Goal: Task Accomplishment & Management: Manage account settings

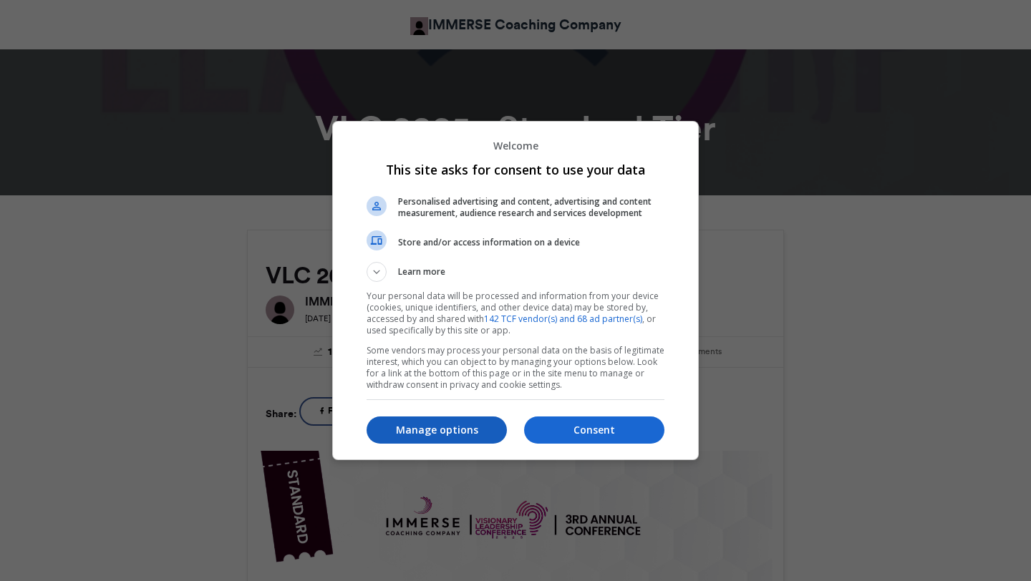
click at [454, 438] on button "Manage options" at bounding box center [436, 430] width 140 height 27
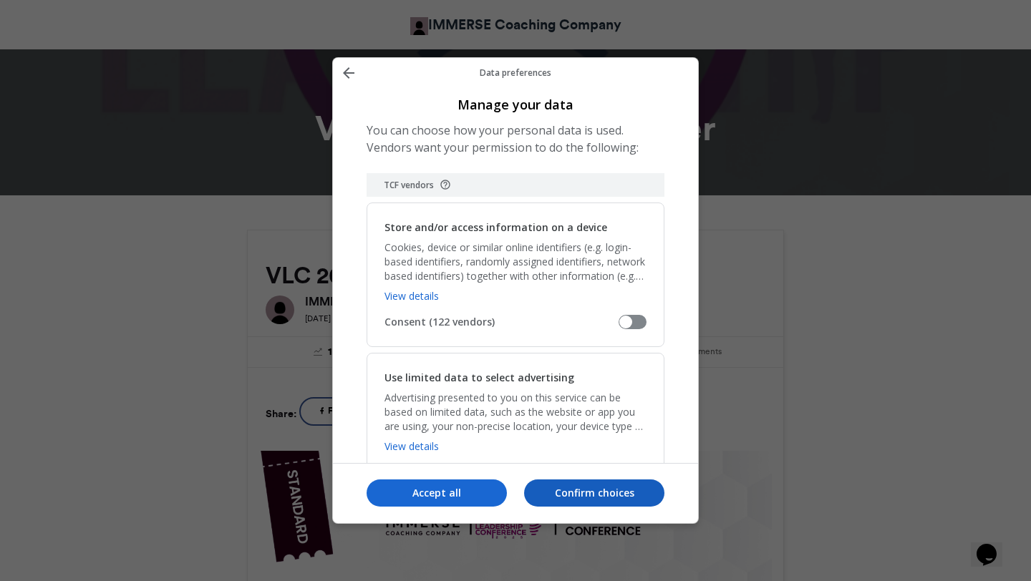
click at [580, 501] on button "Confirm choices" at bounding box center [594, 493] width 140 height 27
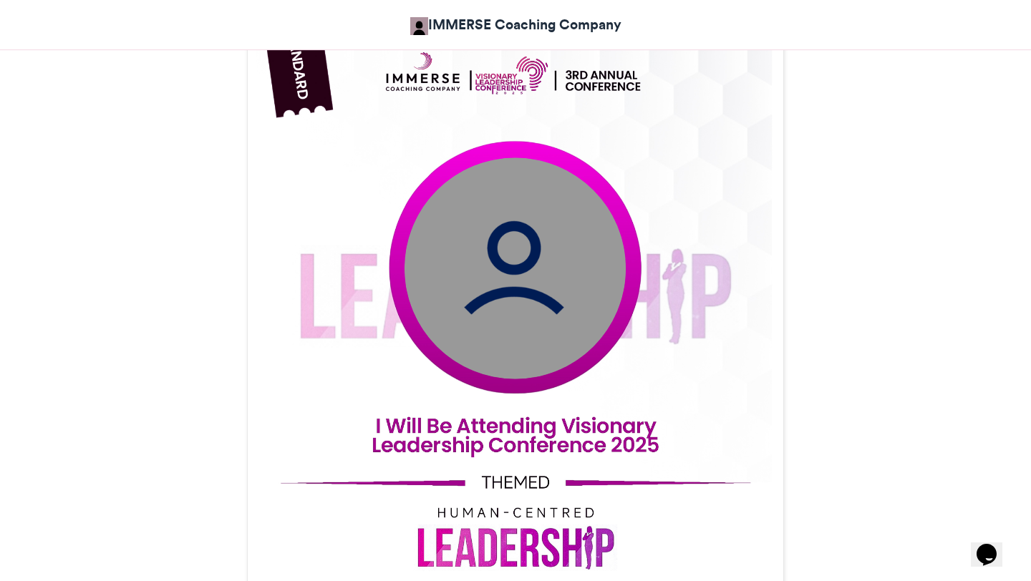
scroll to position [429, 0]
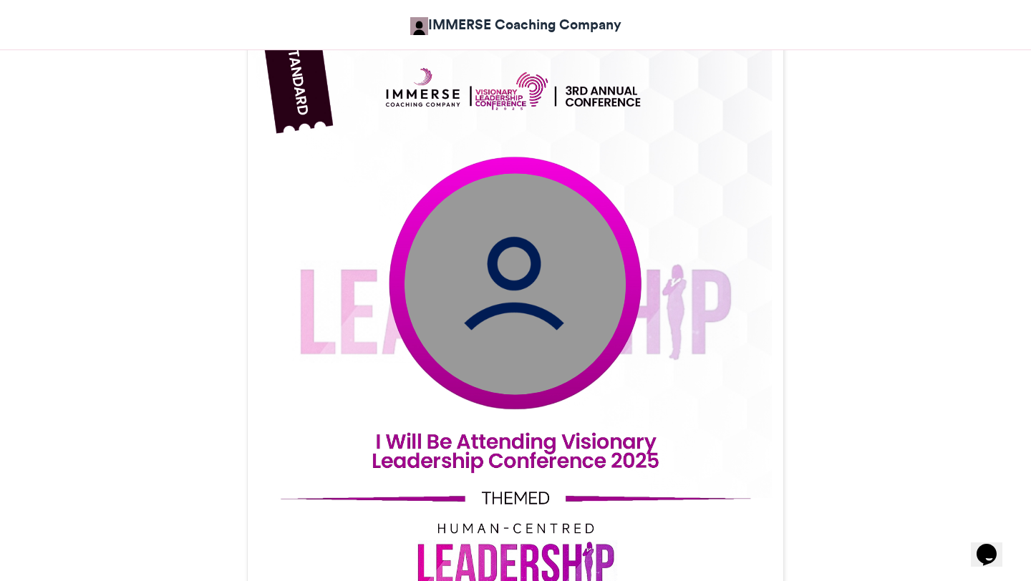
click at [538, 252] on img at bounding box center [514, 283] width 221 height 221
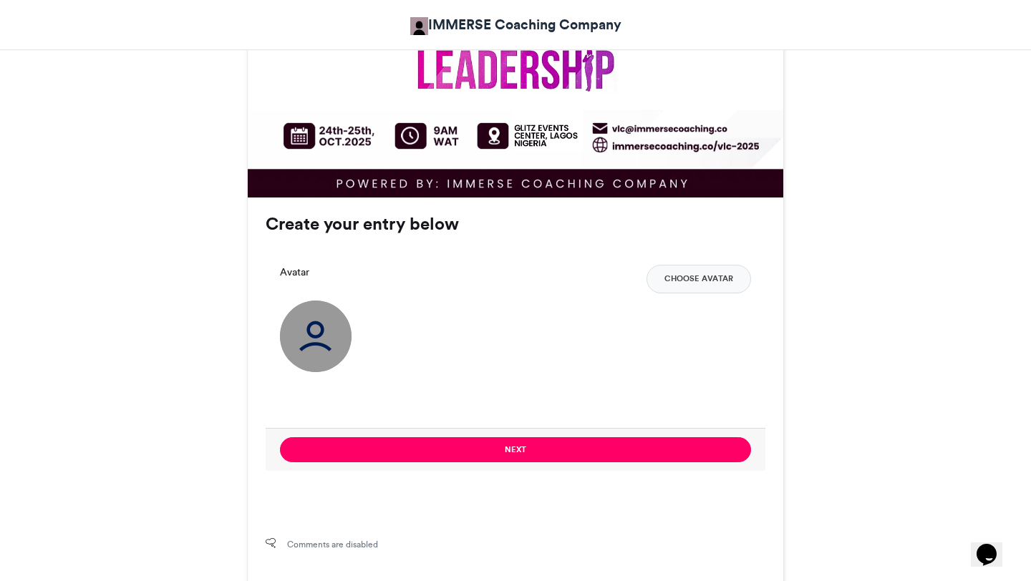
scroll to position [928, 0]
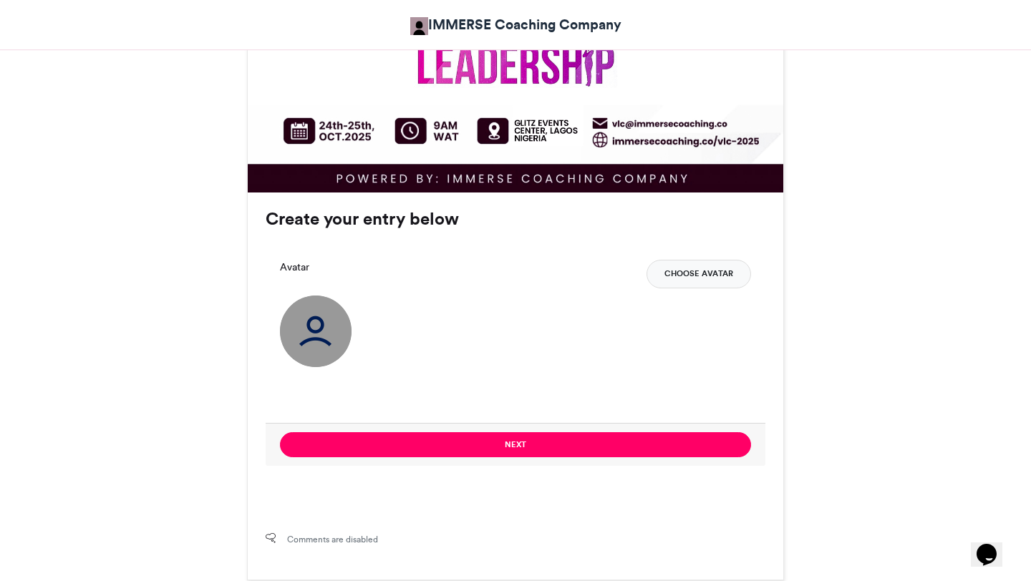
click at [693, 276] on button "Choose Avatar" at bounding box center [698, 274] width 104 height 29
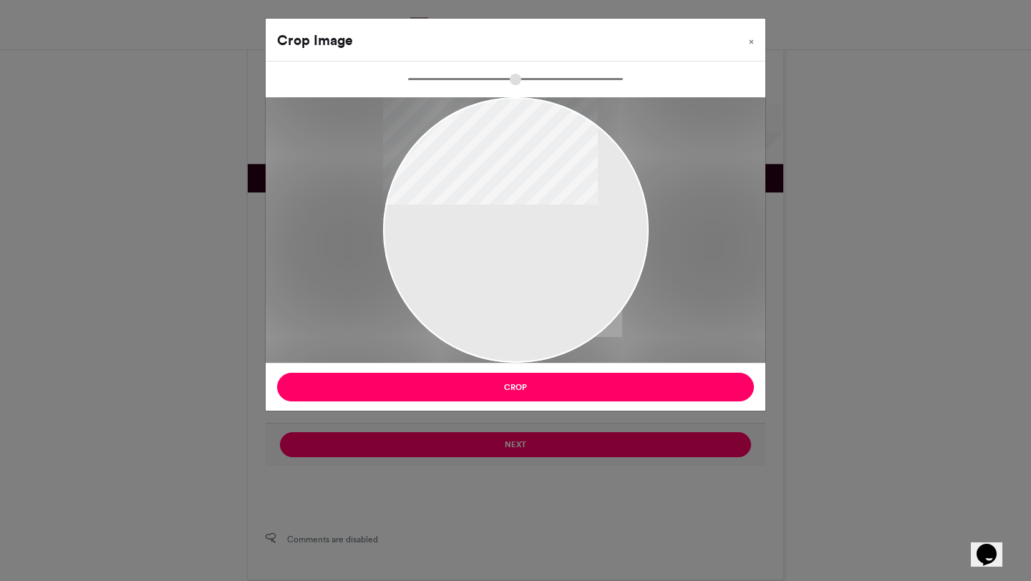
type input "******"
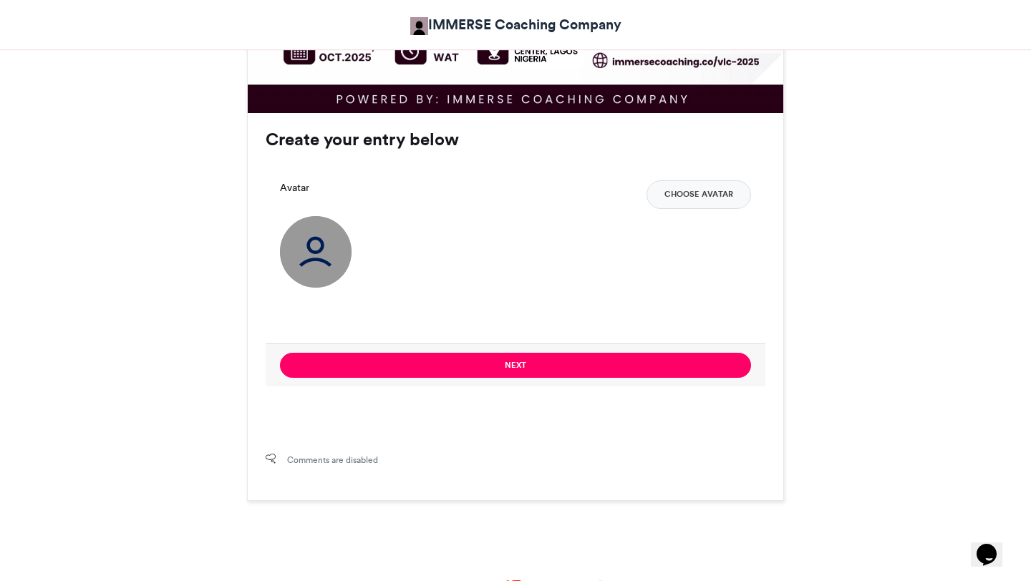
scroll to position [1125, 0]
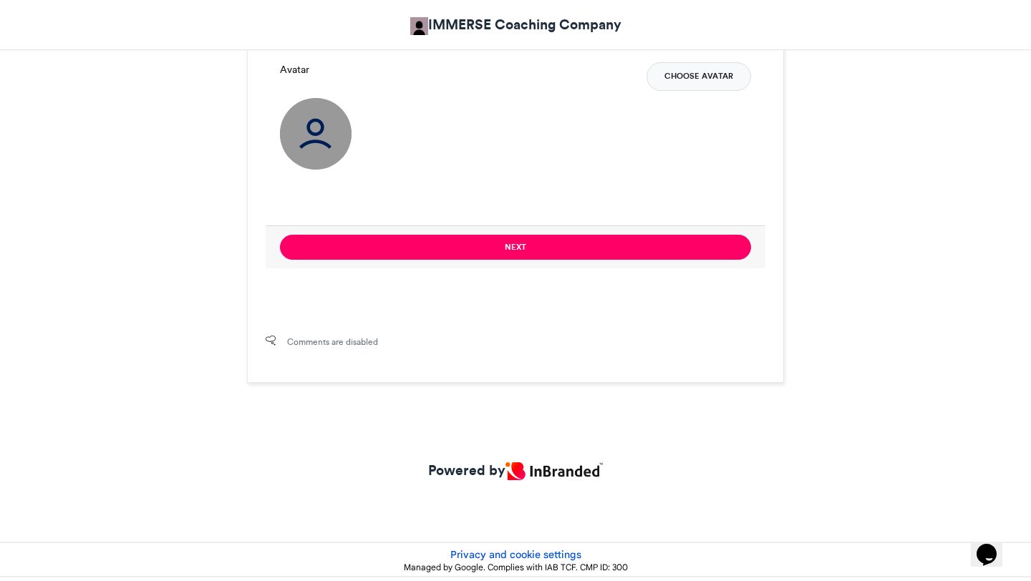
click at [704, 73] on button "Choose Avatar" at bounding box center [698, 76] width 104 height 29
